Goal: Information Seeking & Learning: Learn about a topic

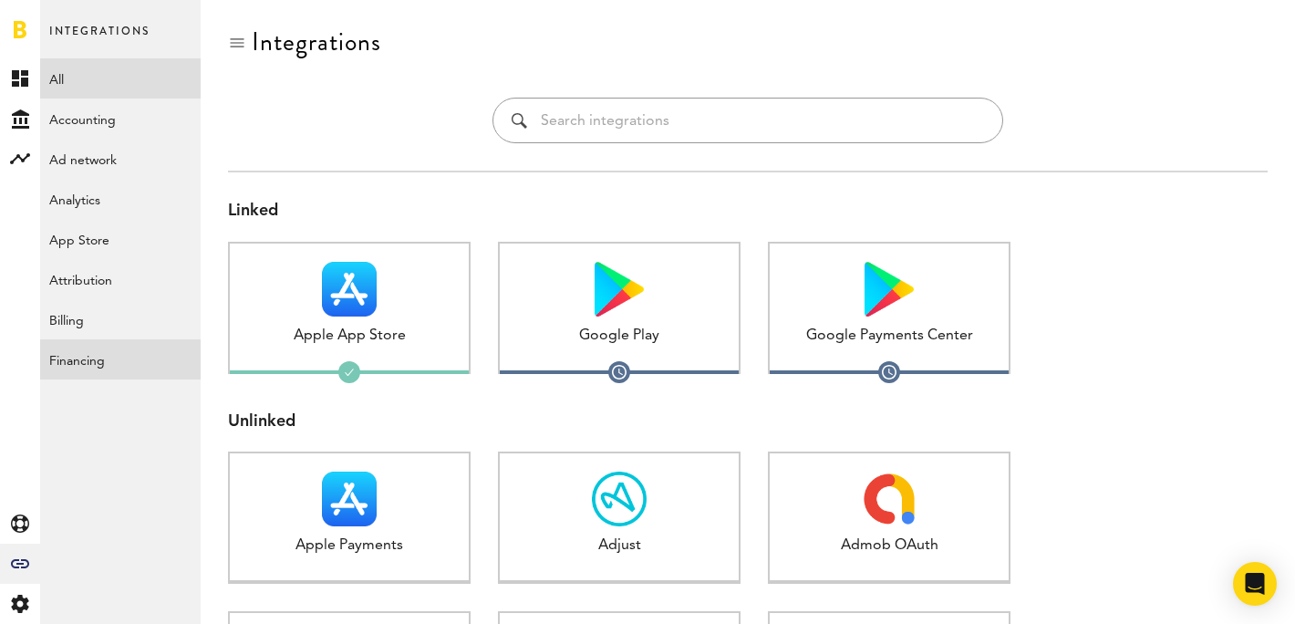
click at [80, 361] on link "Financing" at bounding box center [120, 359] width 161 height 40
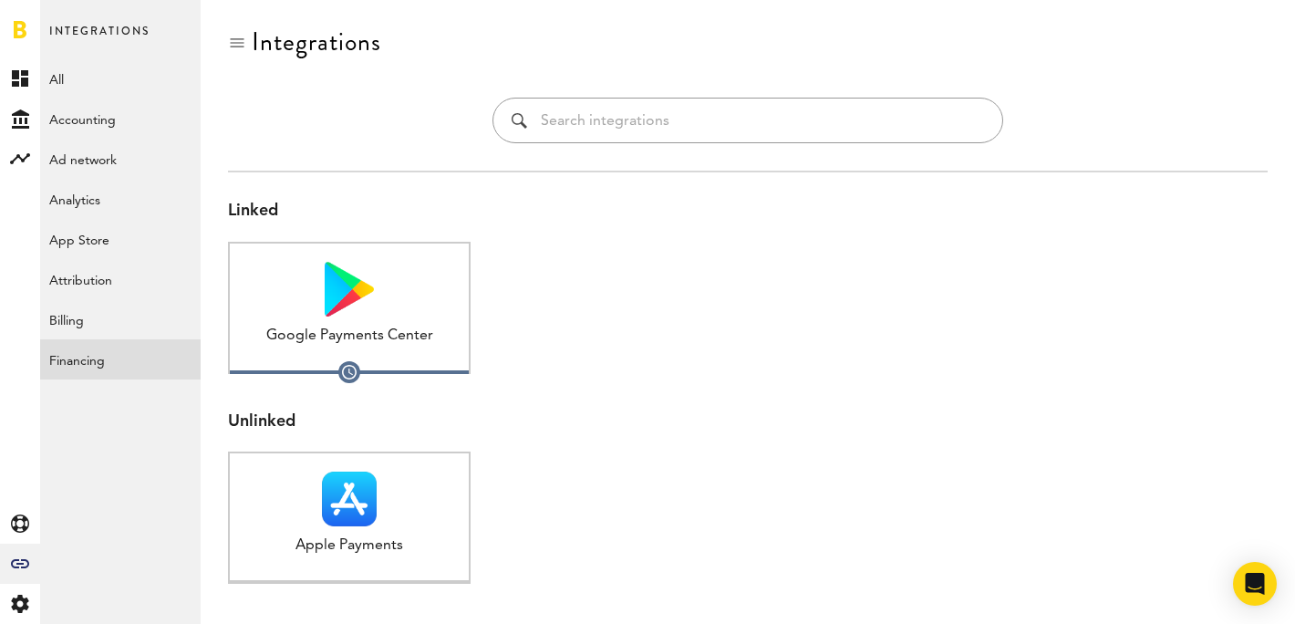
scroll to position [60, 0]
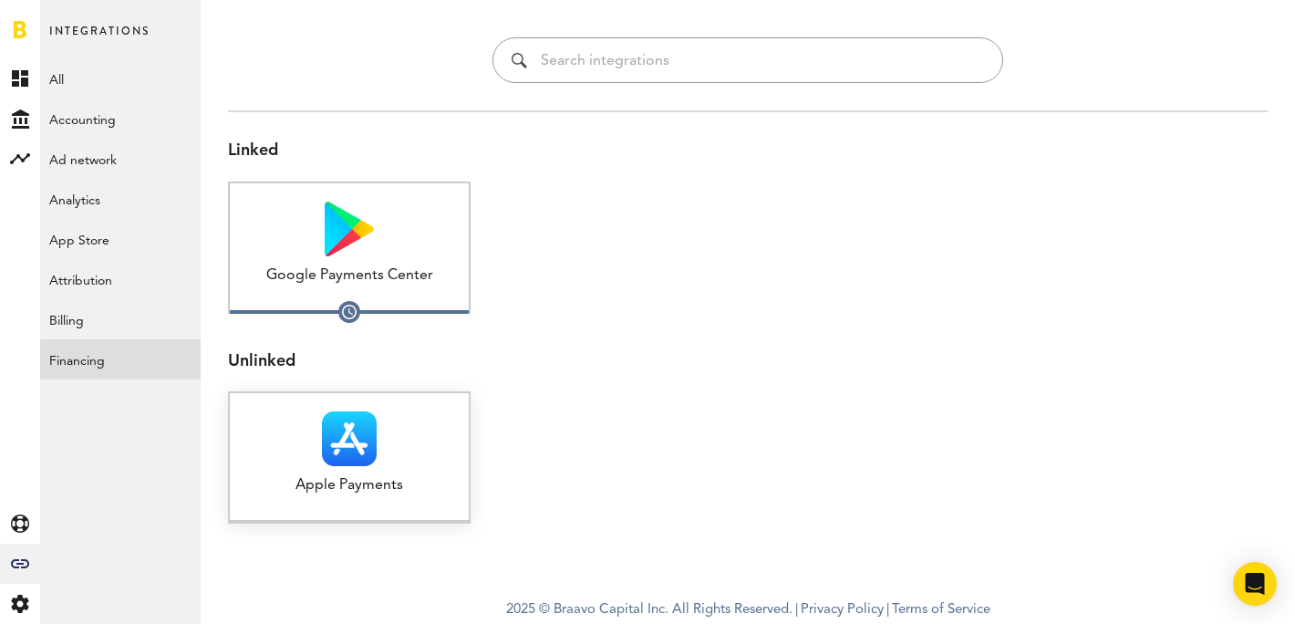
click at [370, 457] on img at bounding box center [349, 438] width 55 height 55
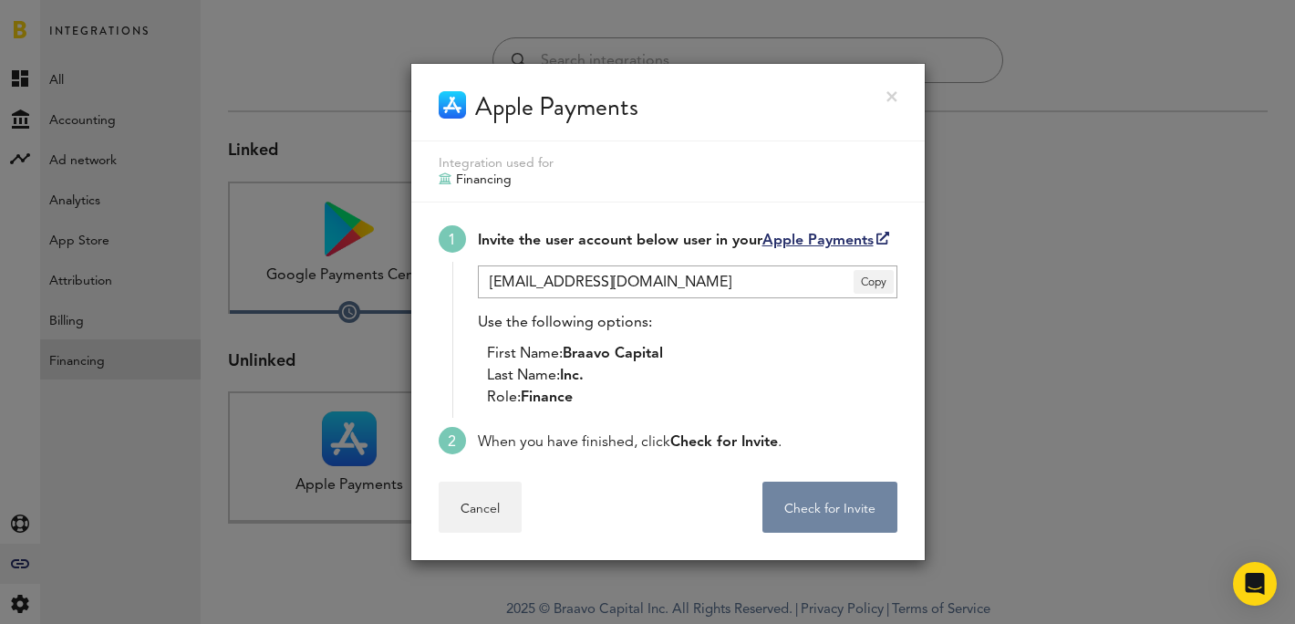
click at [836, 505] on button "Check for Invite . . ." at bounding box center [830, 507] width 135 height 51
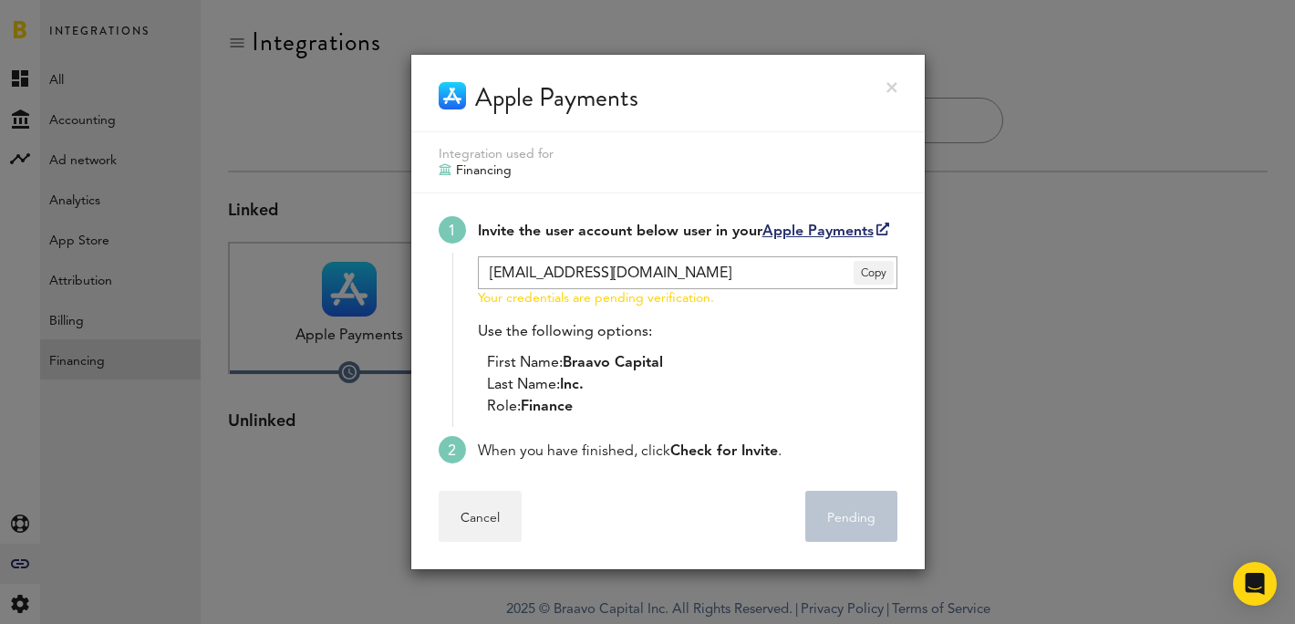
click at [891, 85] on link at bounding box center [892, 87] width 11 height 11
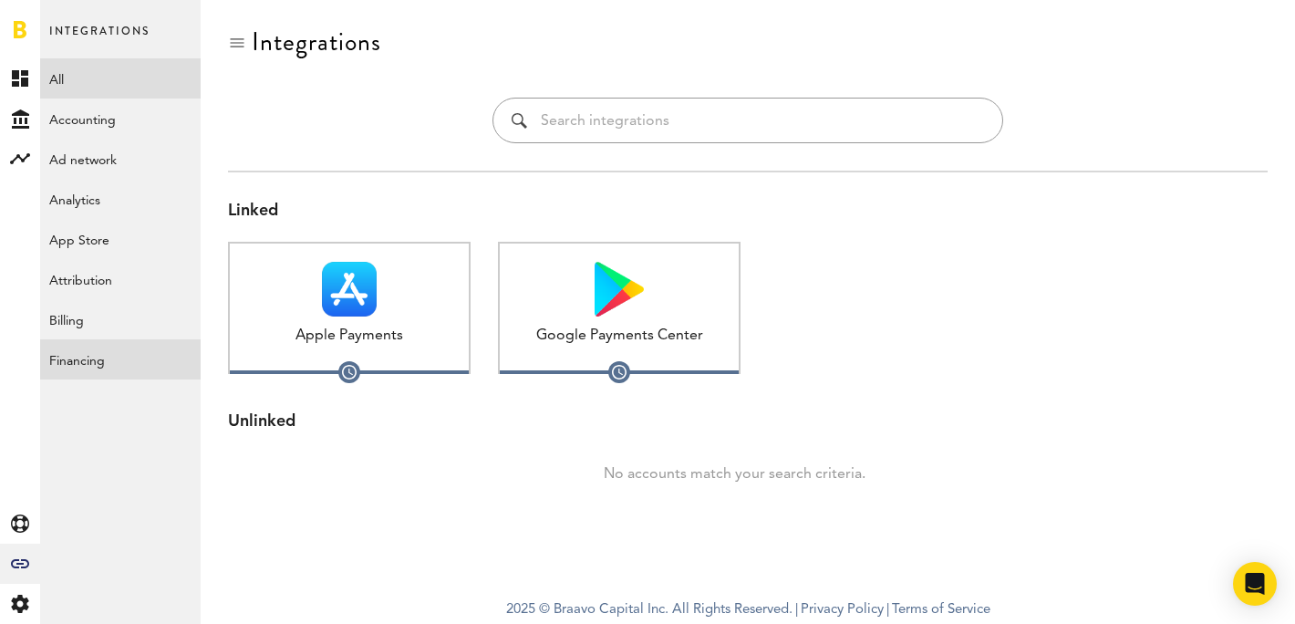
click at [63, 85] on link "All" at bounding box center [120, 78] width 161 height 40
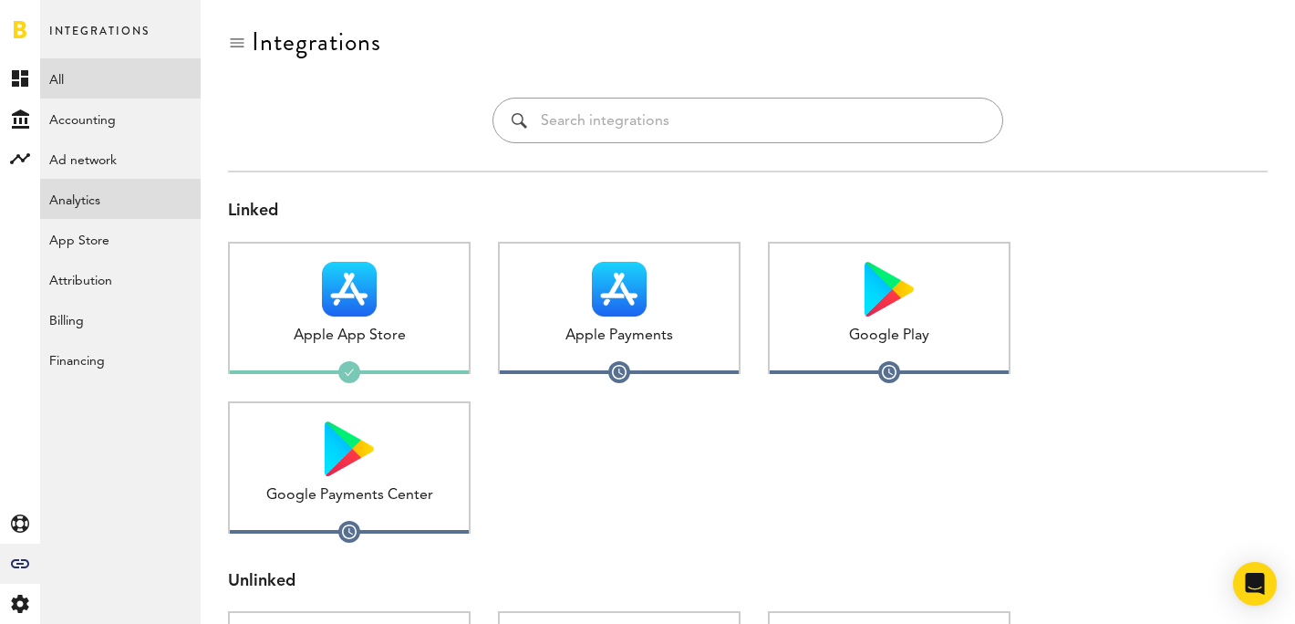
click at [99, 203] on link "Analytics" at bounding box center [120, 199] width 161 height 40
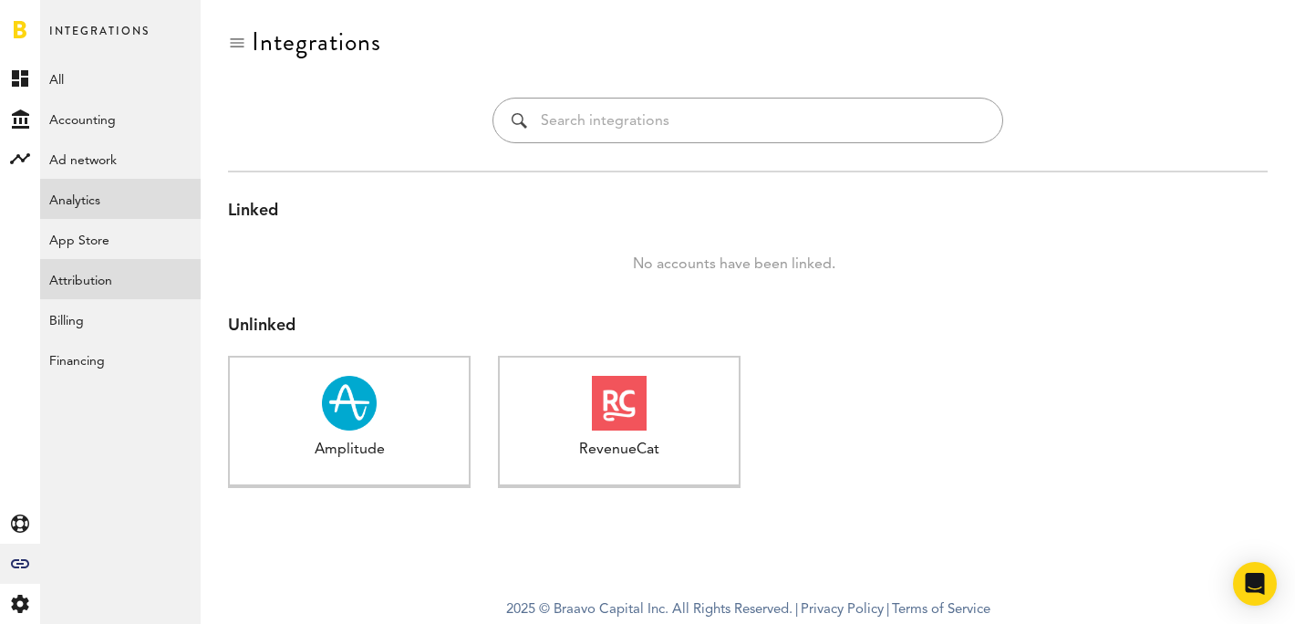
click at [115, 285] on link "Attribution" at bounding box center [120, 279] width 161 height 40
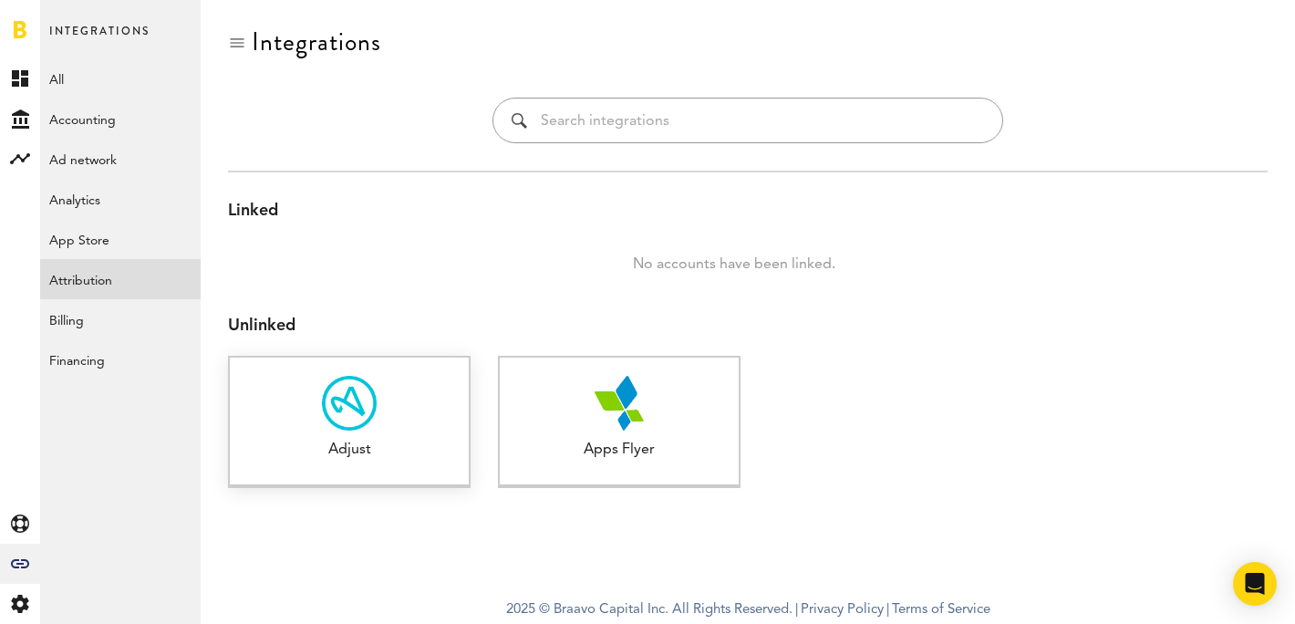
click at [349, 425] on img at bounding box center [349, 403] width 55 height 55
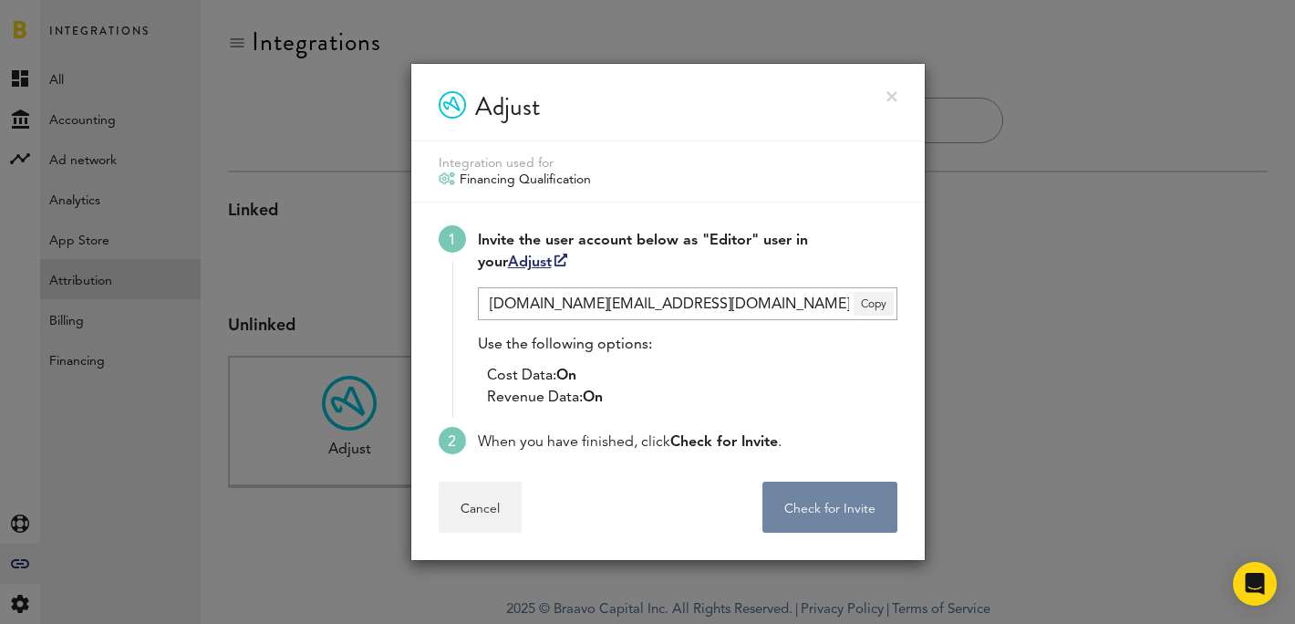
click at [825, 505] on button "Check for Invite . . ." at bounding box center [830, 507] width 135 height 51
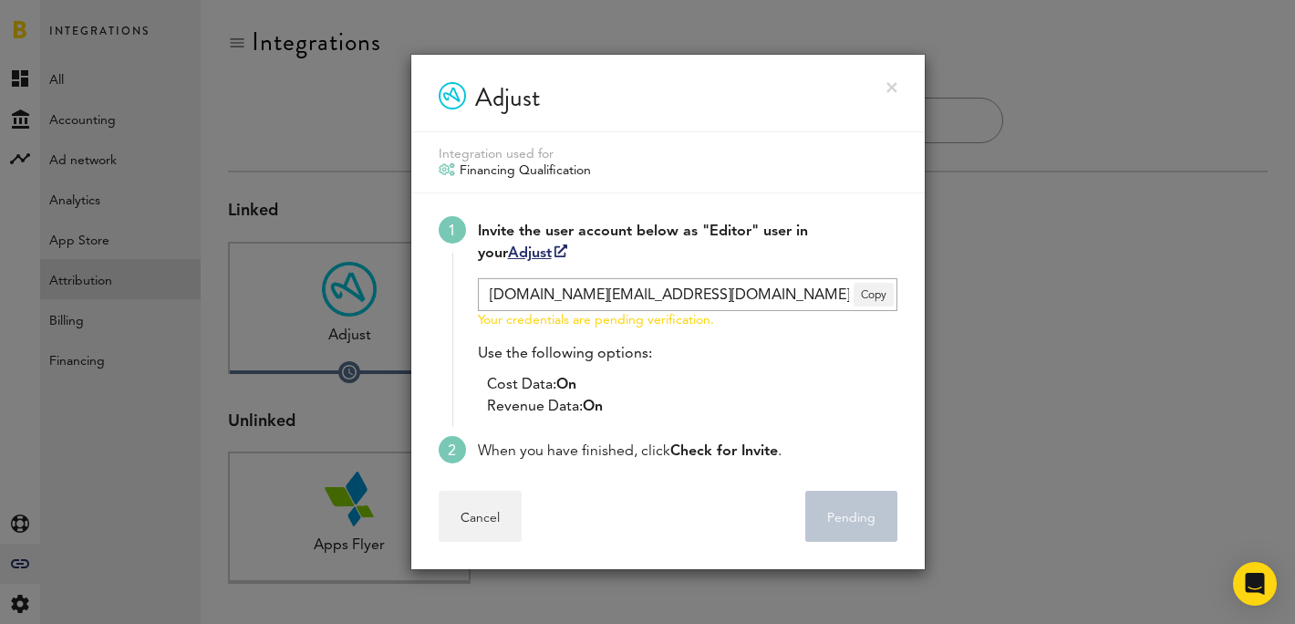
click at [978, 354] on div at bounding box center [647, 312] width 1295 height 624
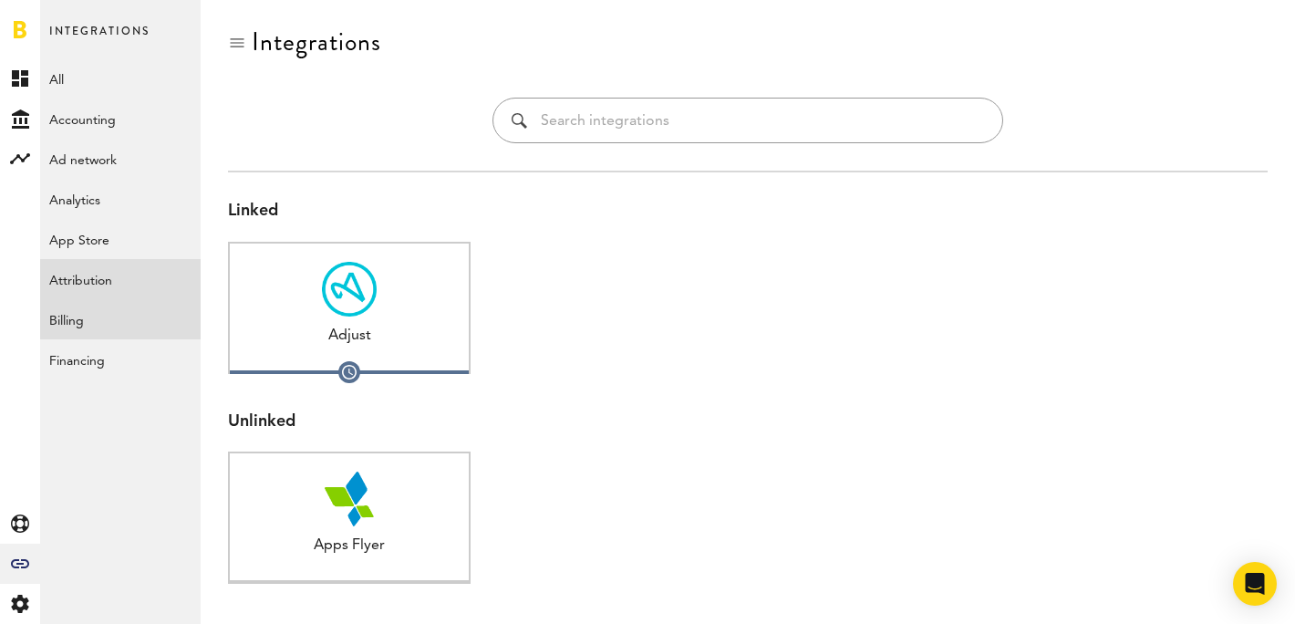
click at [95, 326] on link "Billing" at bounding box center [120, 319] width 161 height 40
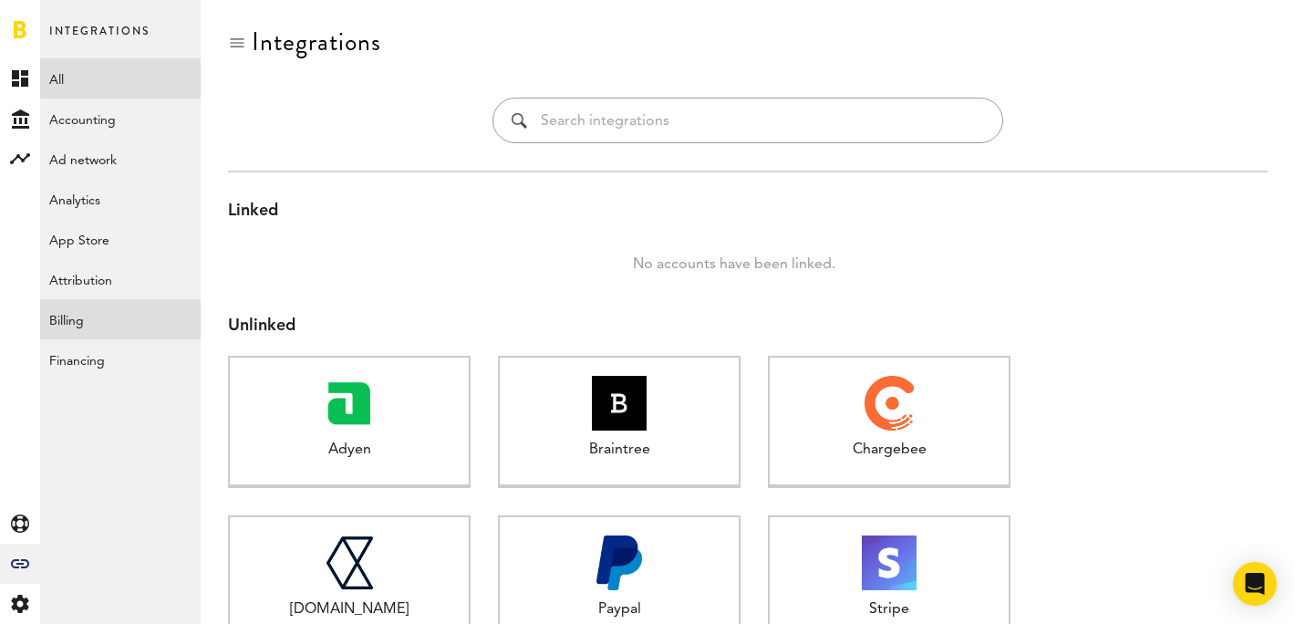
click at [67, 77] on link "All" at bounding box center [120, 78] width 161 height 40
